Goal: Task Accomplishment & Management: Use online tool/utility

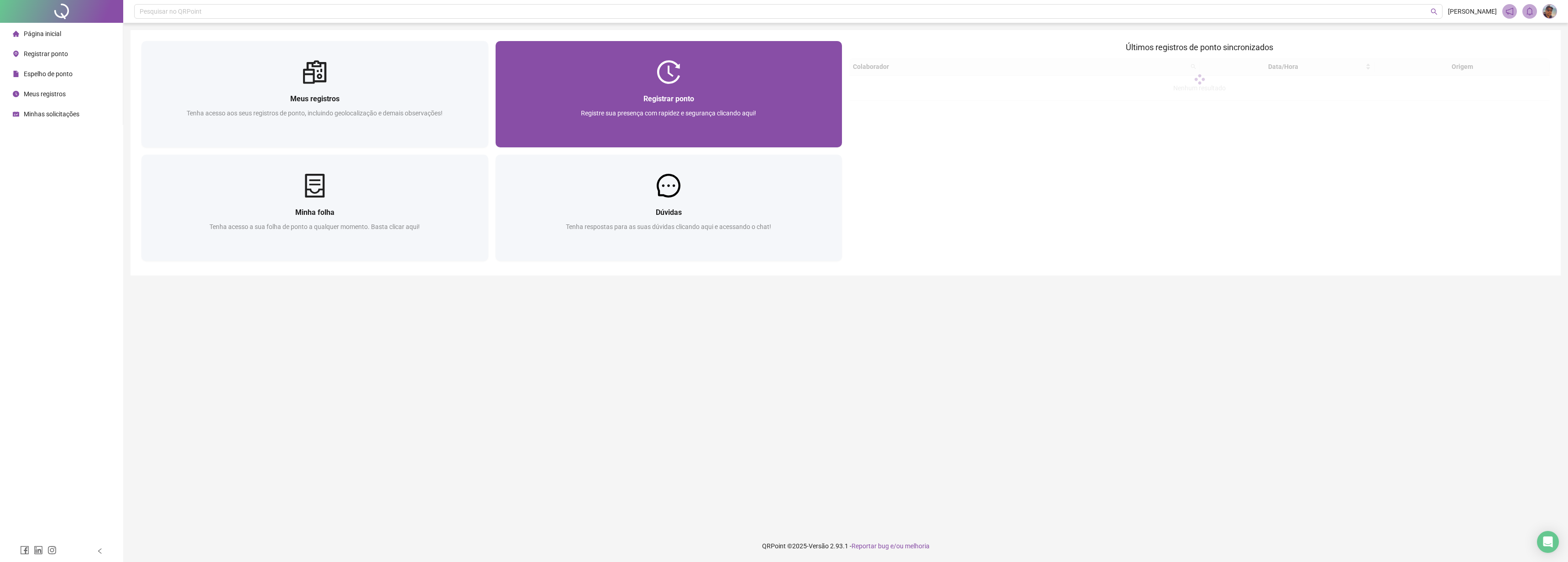
click at [680, 96] on span "Registrar ponto" at bounding box center [669, 99] width 51 height 9
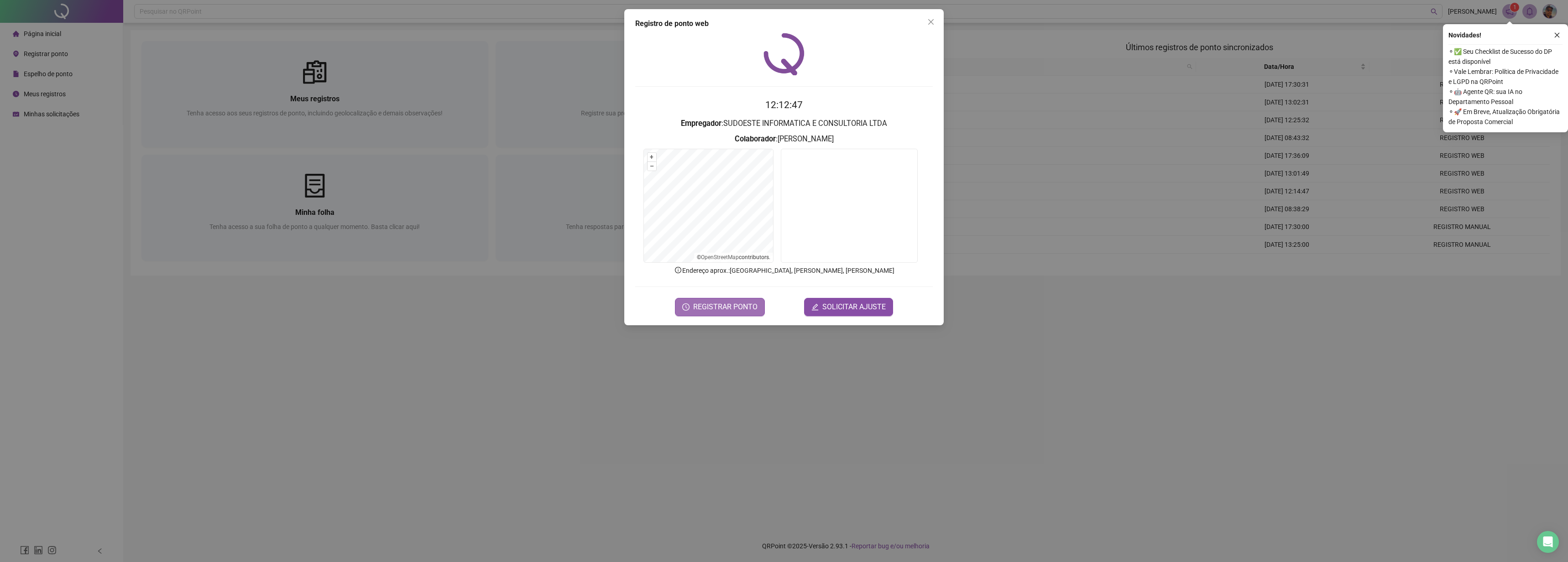
click at [709, 298] on button "REGISTRAR PONTO" at bounding box center [720, 306] width 90 height 18
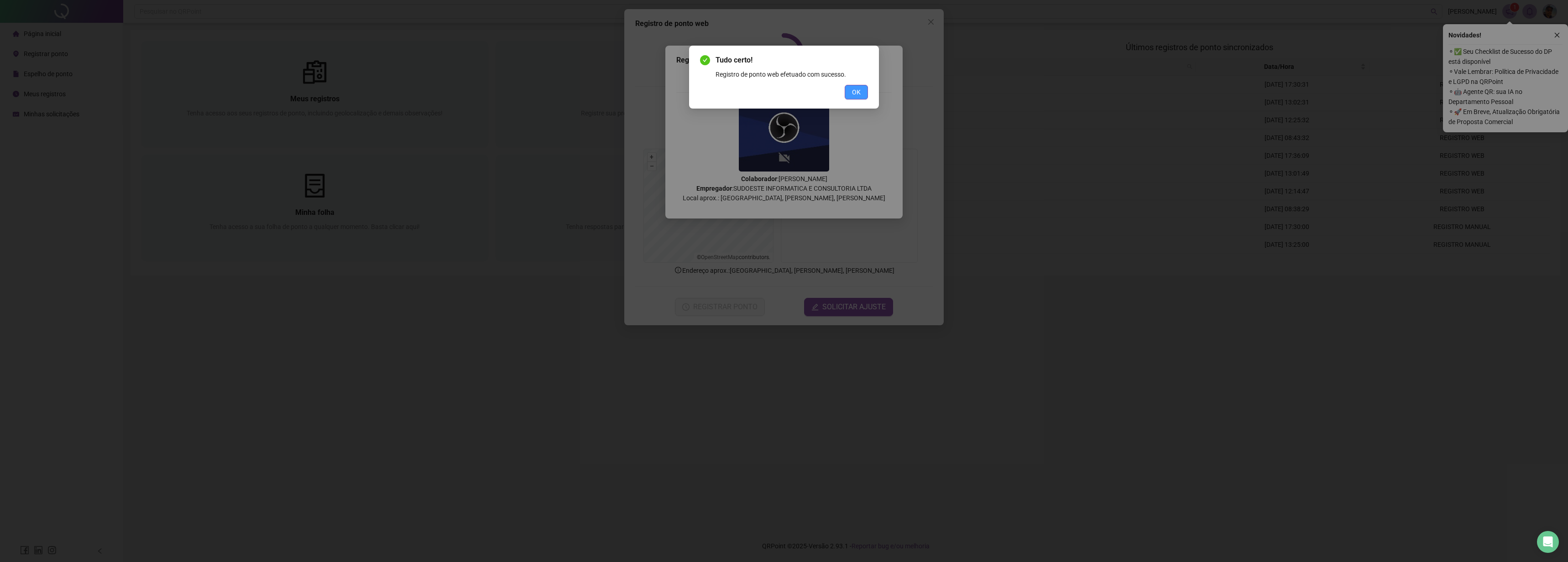
click at [854, 96] on span "OK" at bounding box center [856, 92] width 9 height 10
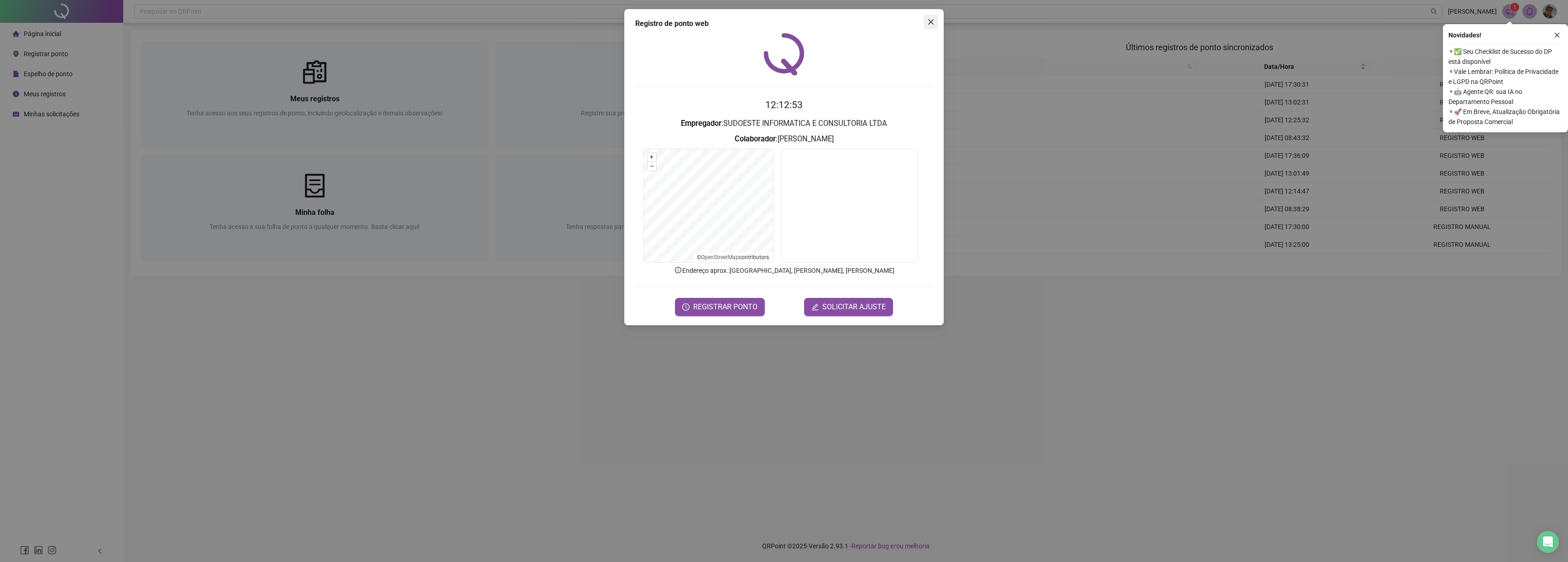
click at [932, 21] on icon "close" at bounding box center [930, 22] width 5 height 5
